Goal: Register for event/course

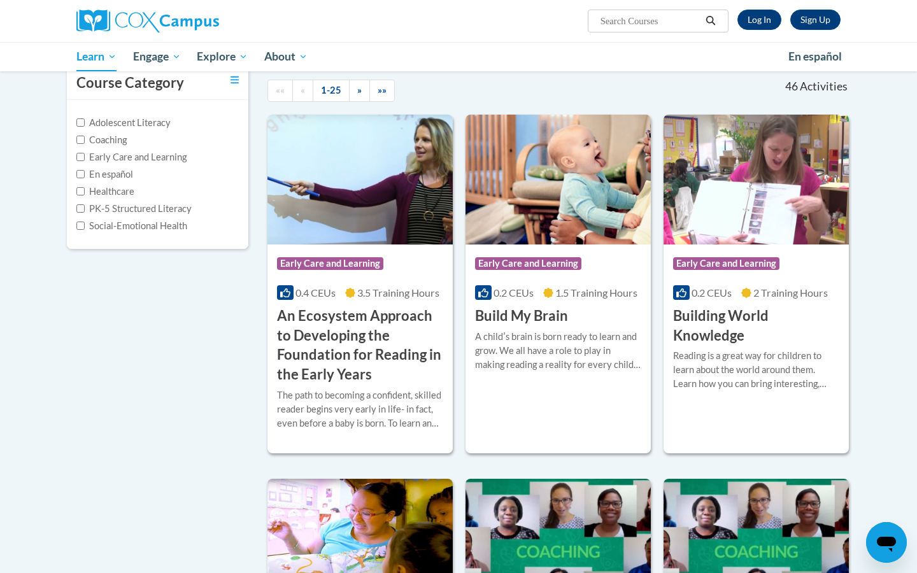
scroll to position [132, 0]
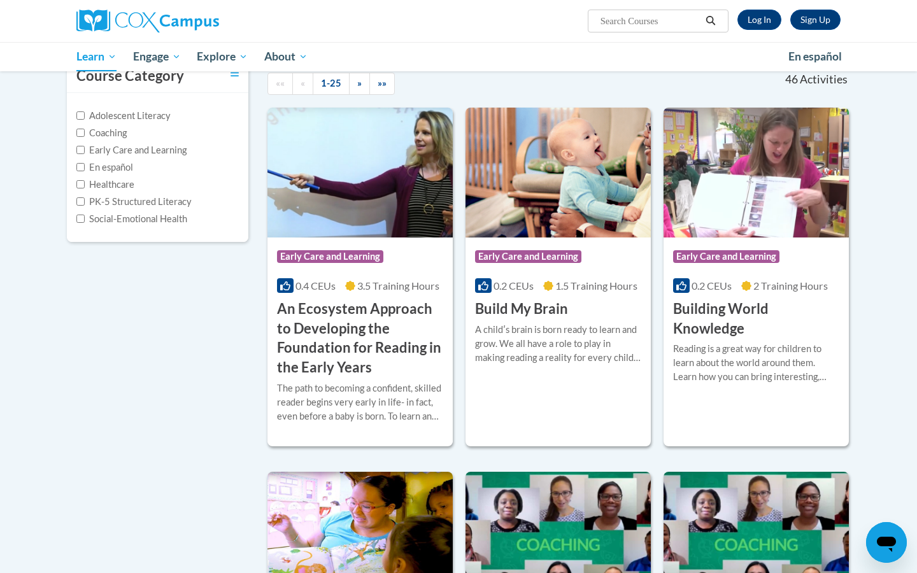
click at [378, 348] on h3 "An Ecosystem Approach to Developing the Foundation for Reading in the Early Yea…" at bounding box center [360, 338] width 166 height 78
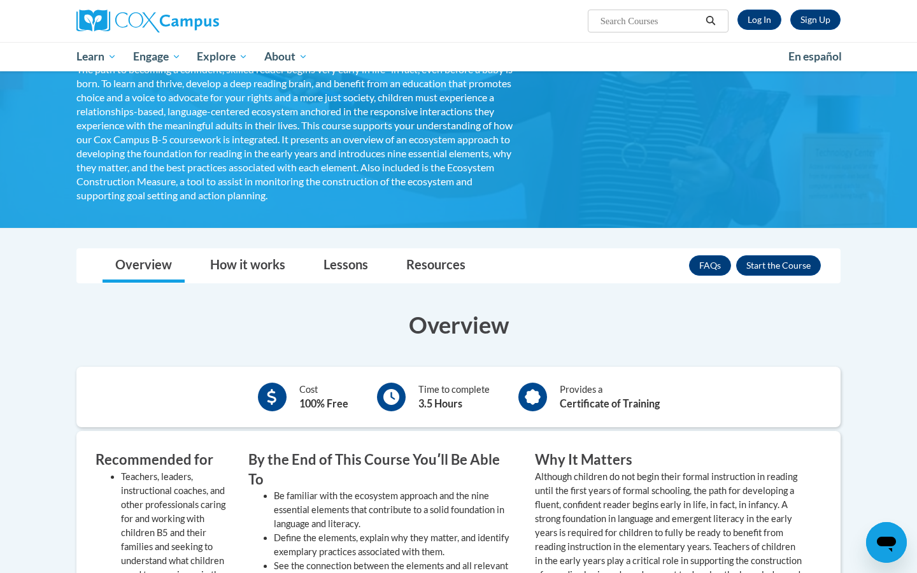
scroll to position [183, 0]
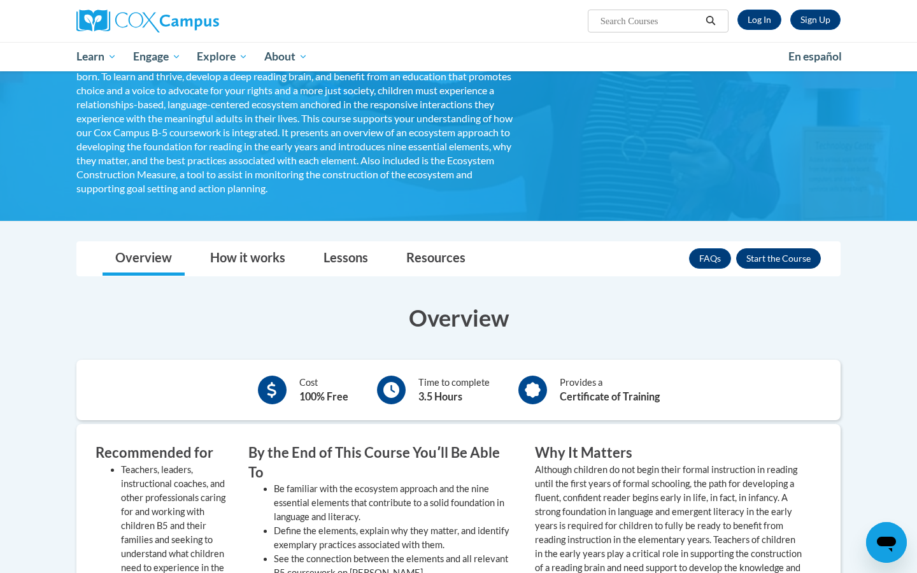
click at [803, 256] on button "Enroll" at bounding box center [778, 258] width 85 height 20
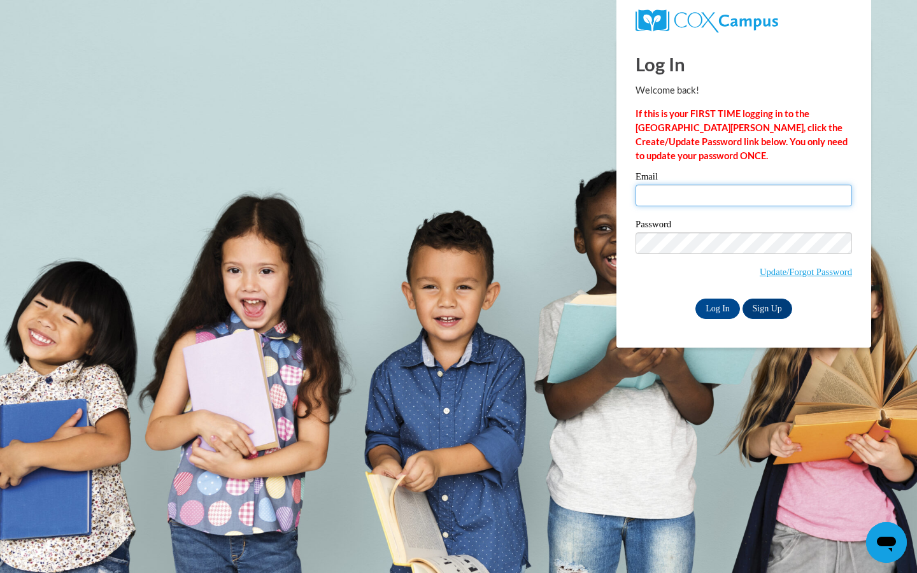
type input "tianashae04@gmail.com"
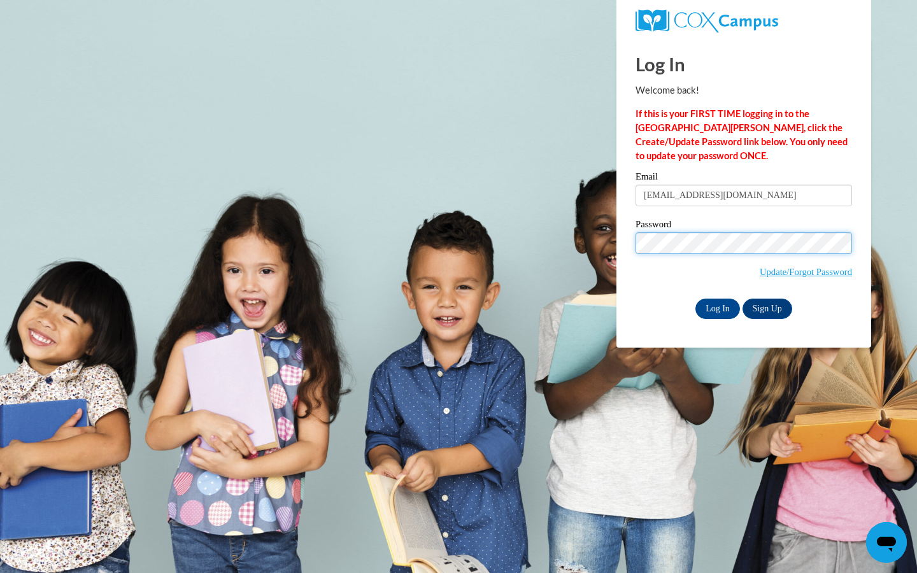
click at [716, 306] on input "Log In" at bounding box center [717, 309] width 45 height 20
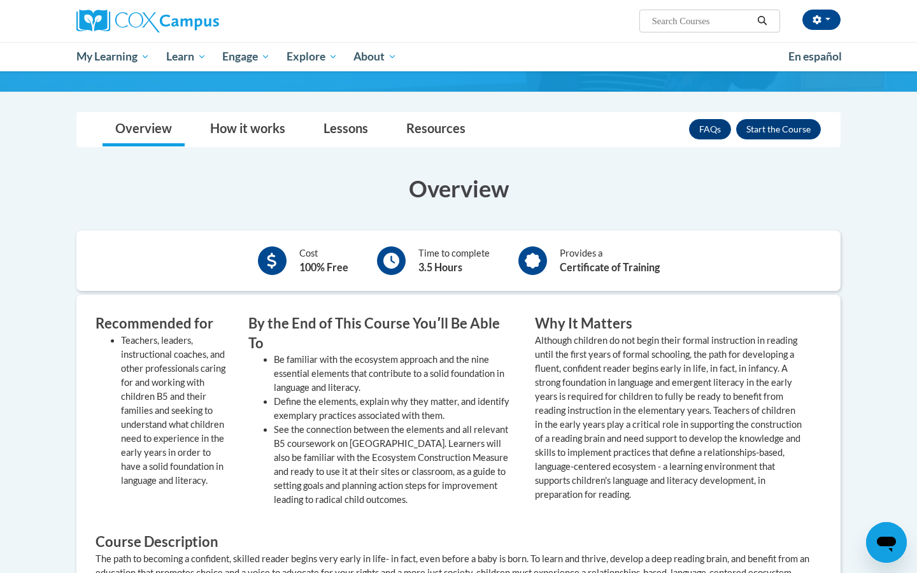
scroll to position [301, 0]
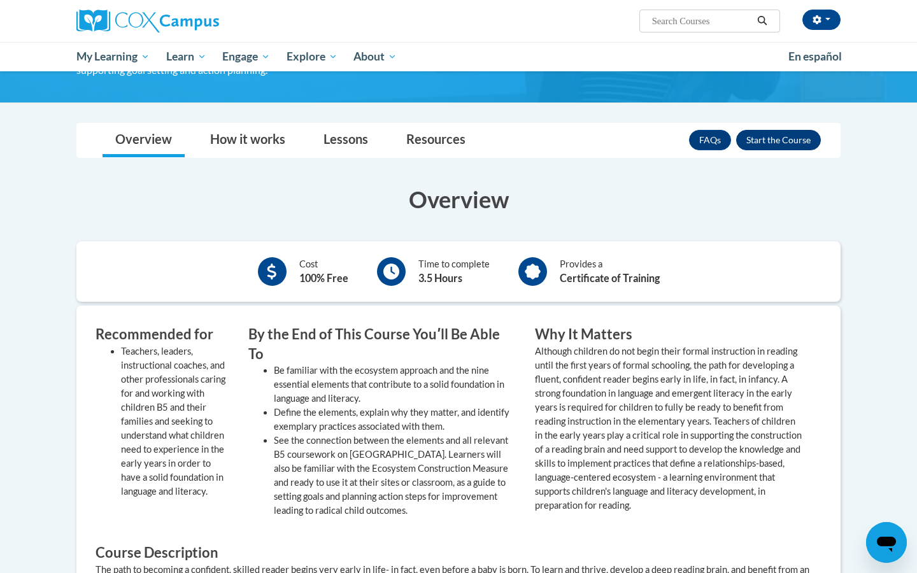
click at [776, 140] on button "Enroll" at bounding box center [778, 140] width 85 height 20
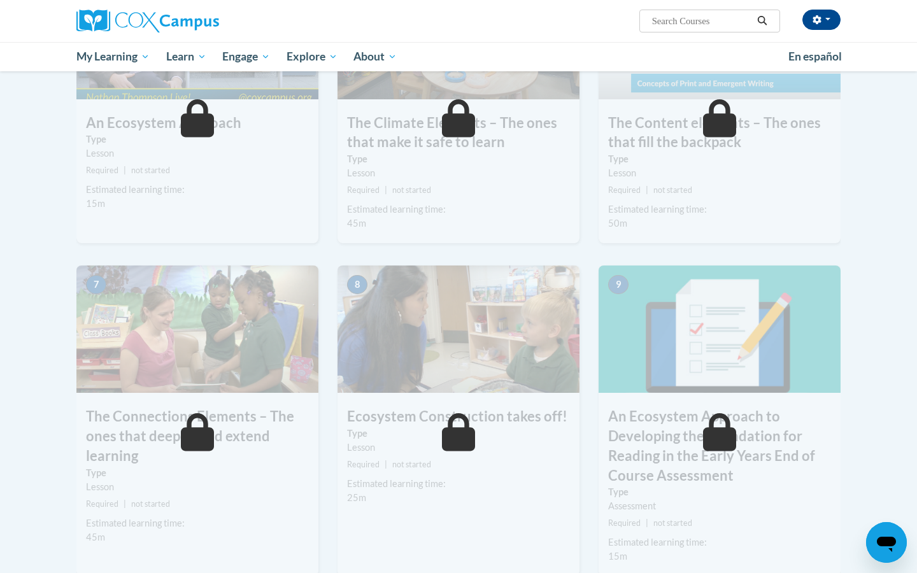
scroll to position [740, 0]
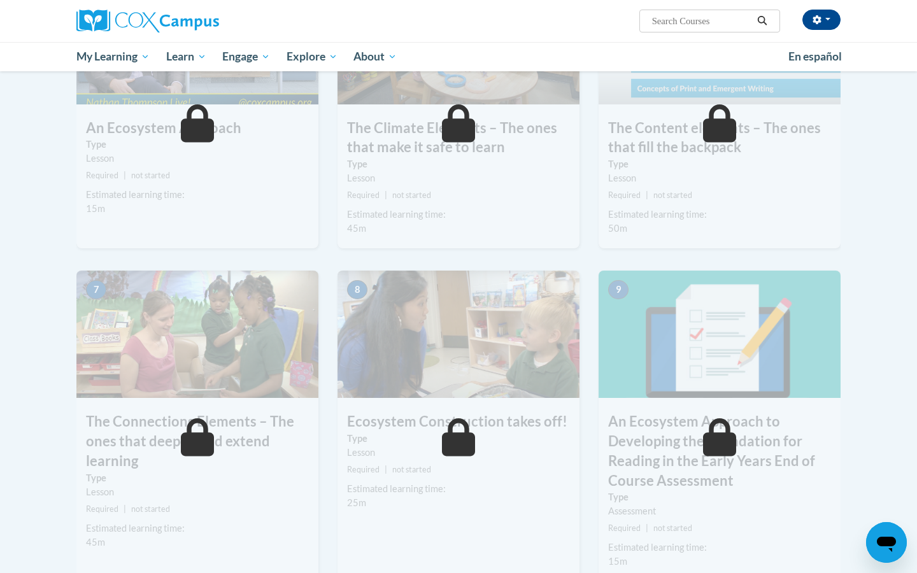
click at [873, 144] on body "Tiandrea Tiggs (America/New_York UTC-04:00) My Profile Inbox My Transcripts Log…" at bounding box center [458, 91] width 917 height 1663
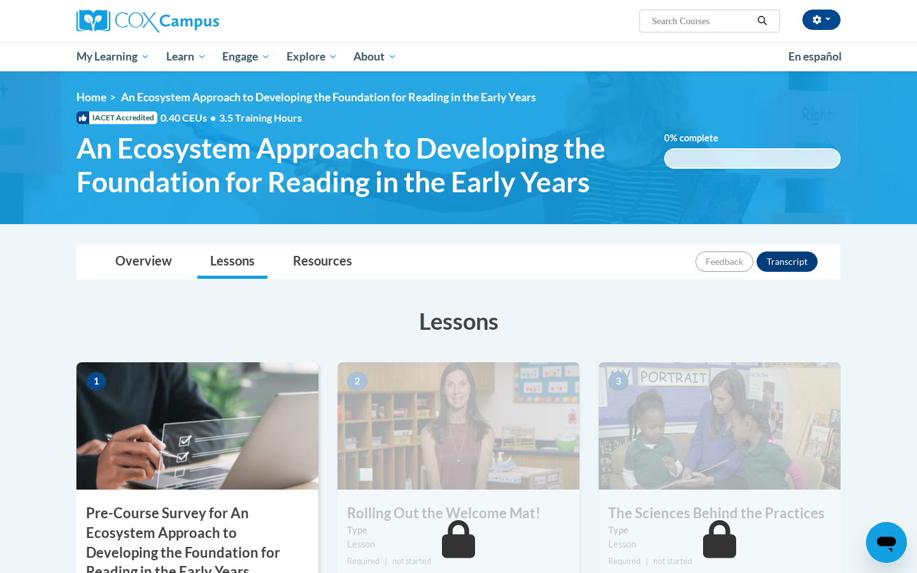
scroll to position [0, 0]
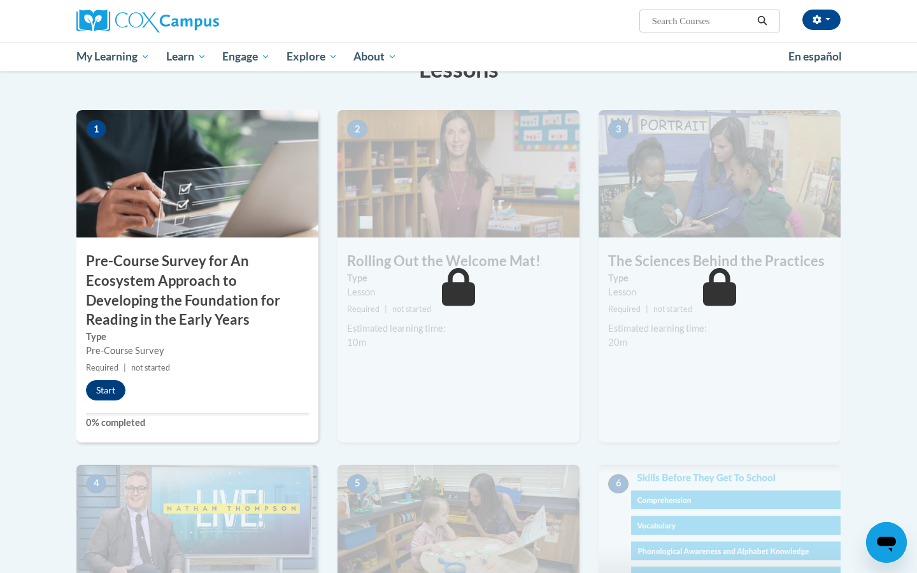
scroll to position [255, 0]
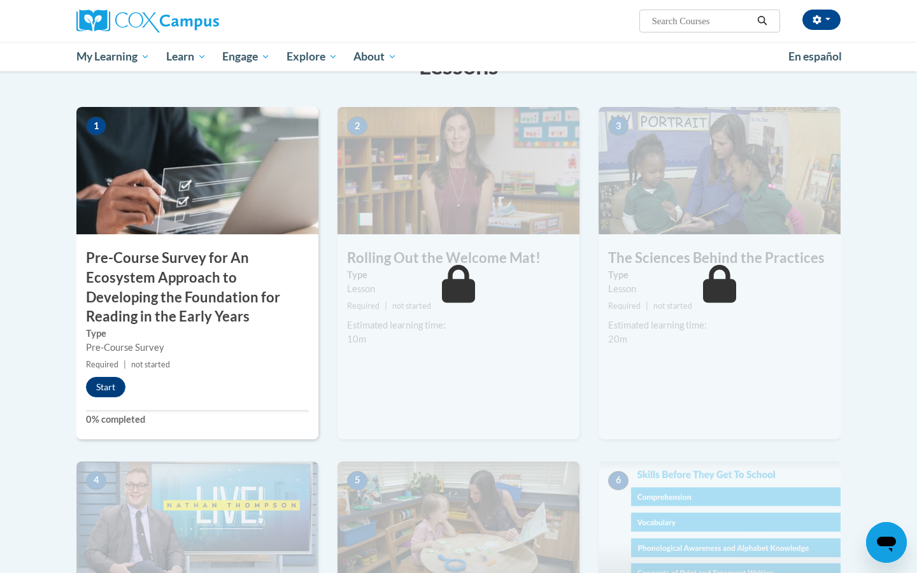
click at [908, 131] on body "Tiandrea Tiggs (America/New_York UTC-04:00) My Profile Inbox My Transcripts Log…" at bounding box center [458, 576] width 917 height 1663
click at [105, 383] on button "Start" at bounding box center [105, 387] width 39 height 20
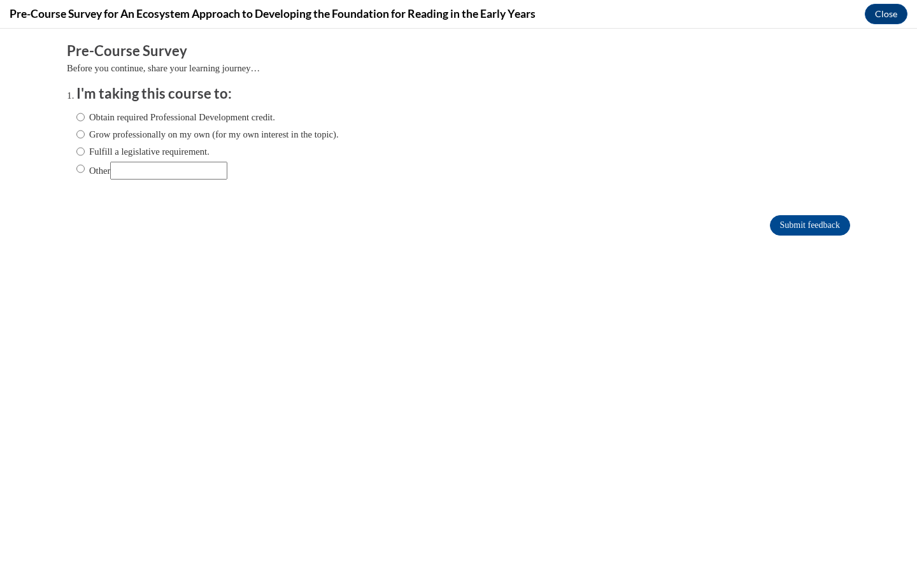
scroll to position [0, 0]
click at [80, 118] on input "Obtain required Professional Development credit." at bounding box center [80, 117] width 8 height 14
radio input "true"
click at [822, 221] on input "Submit feedback" at bounding box center [810, 225] width 80 height 20
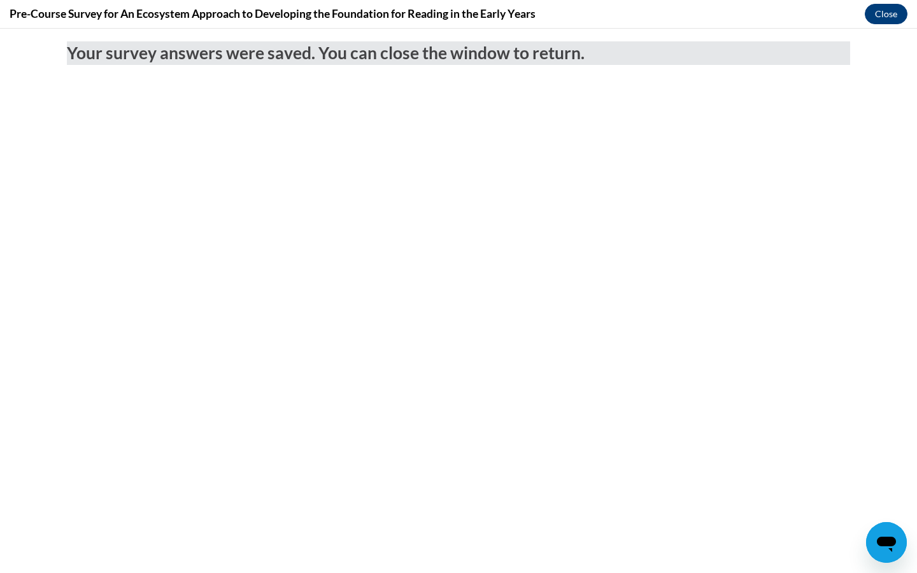
click at [888, 11] on button "Close" at bounding box center [886, 14] width 43 height 20
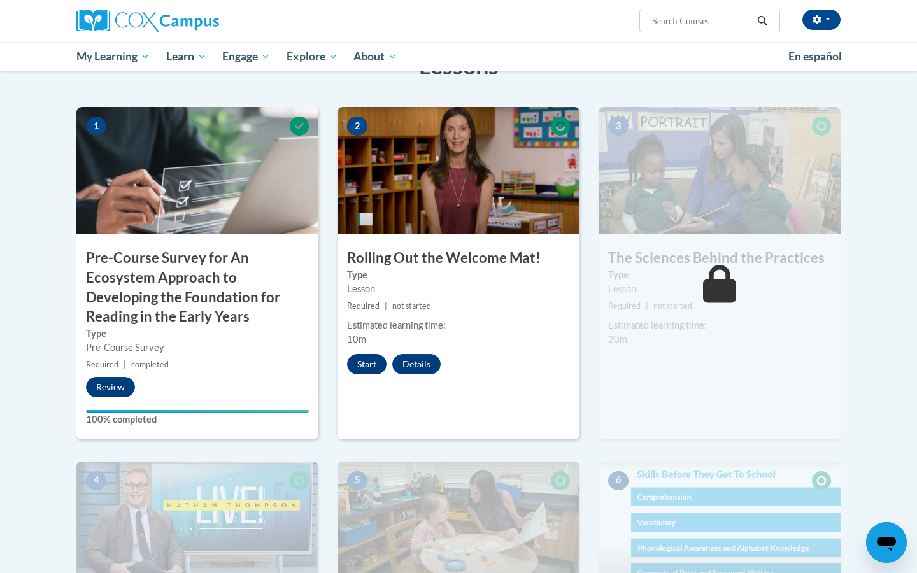
click at [375, 361] on button "Start" at bounding box center [366, 364] width 39 height 20
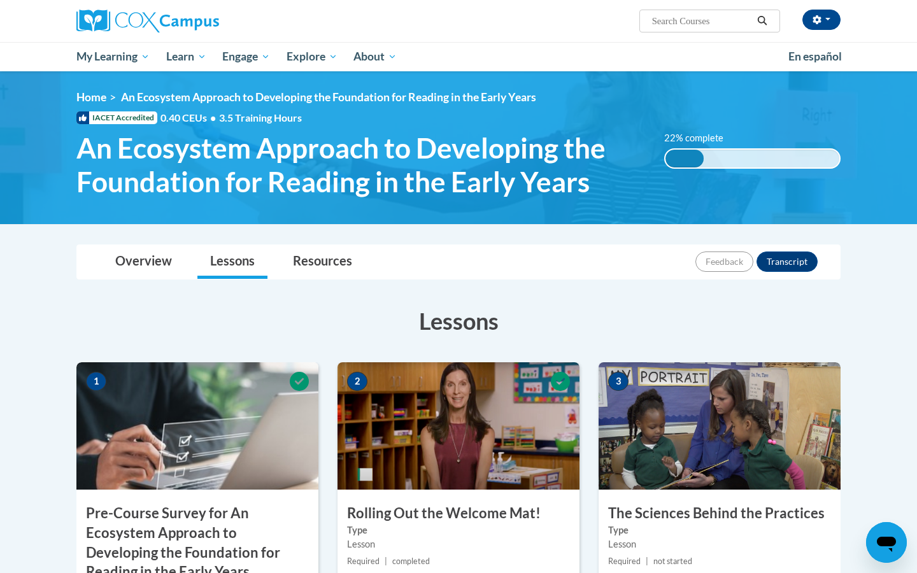
click at [900, 201] on img at bounding box center [458, 147] width 917 height 153
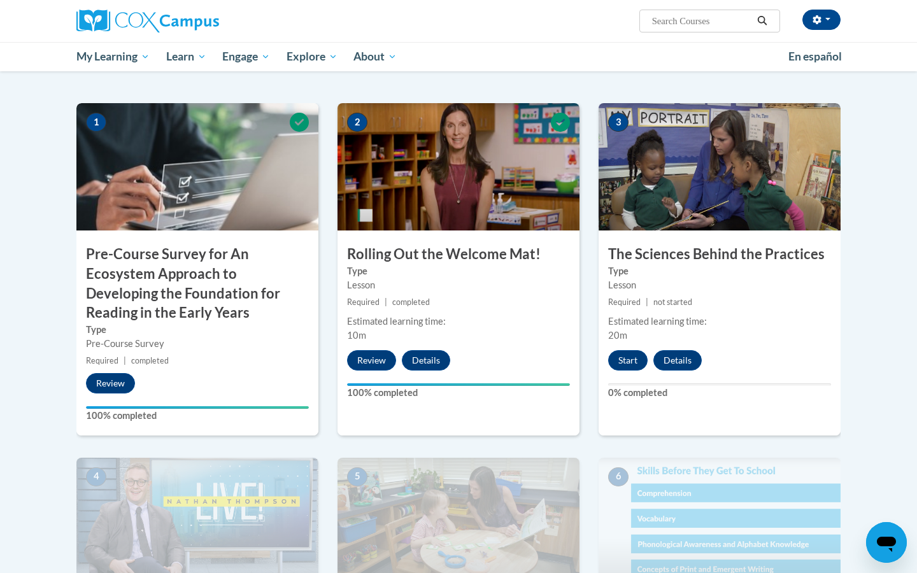
scroll to position [274, 0]
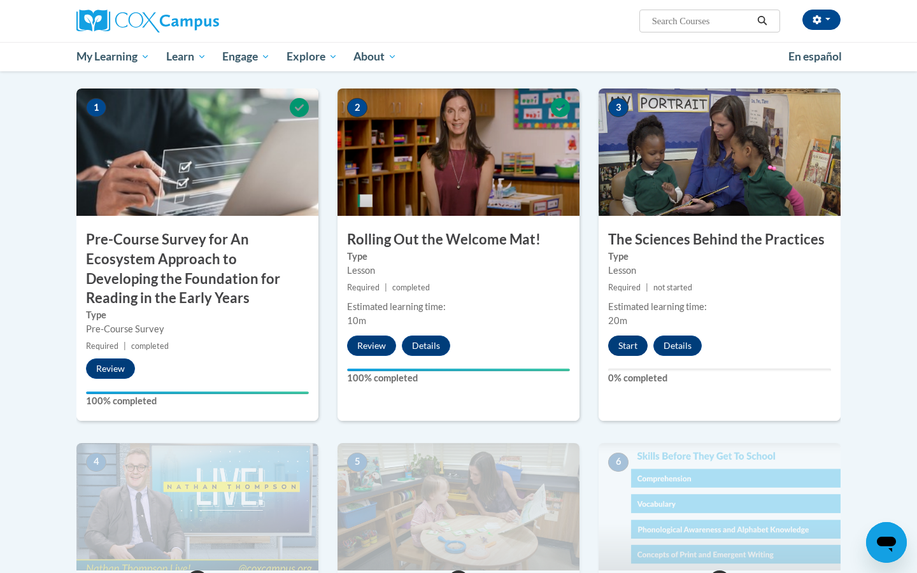
click at [631, 346] on button "Start" at bounding box center [627, 346] width 39 height 20
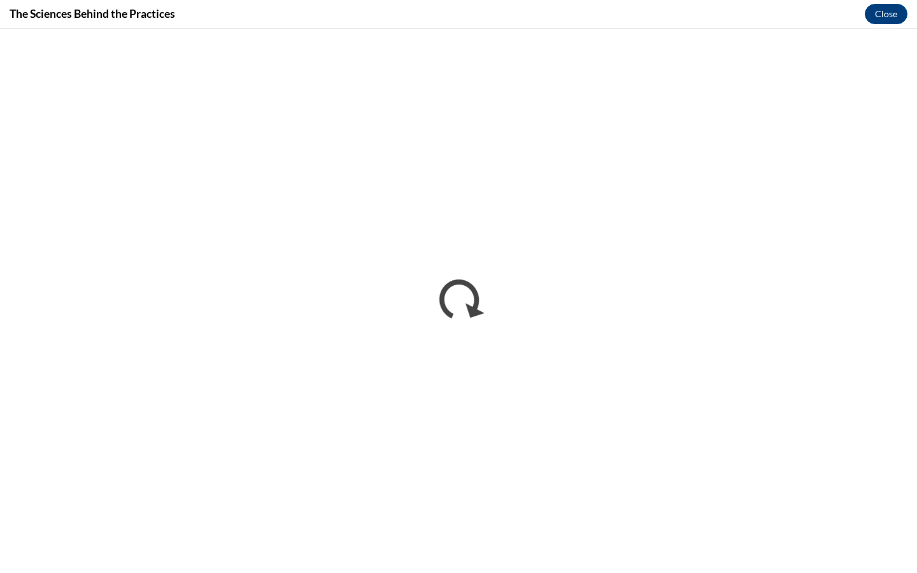
scroll to position [0, 0]
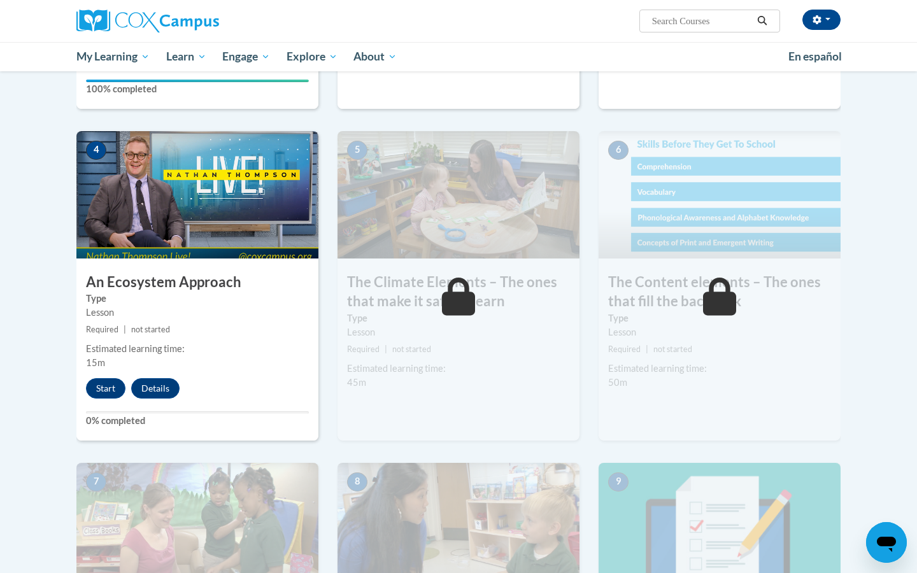
scroll to position [589, 0]
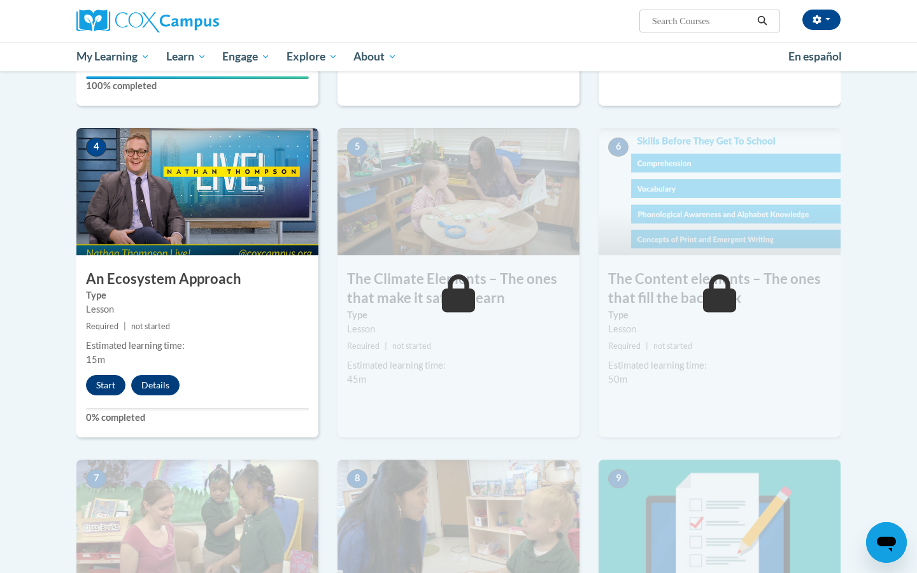
click at [110, 388] on button "Start" at bounding box center [105, 385] width 39 height 20
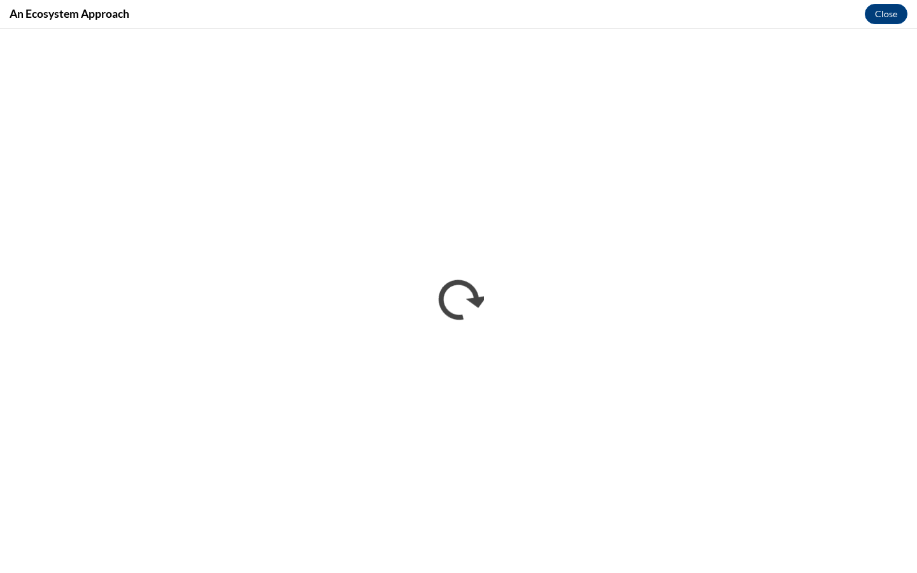
scroll to position [0, 0]
